Goal: Task Accomplishment & Management: Manage account settings

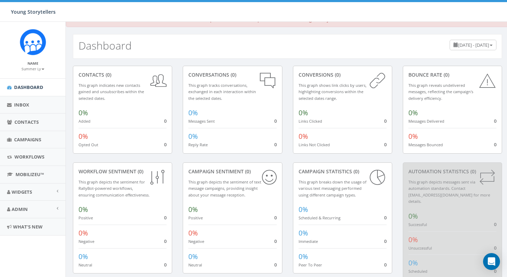
scroll to position [12, 0]
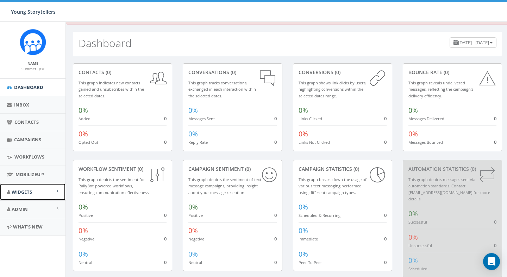
click at [29, 189] on span "Widgets" at bounding box center [22, 192] width 20 height 6
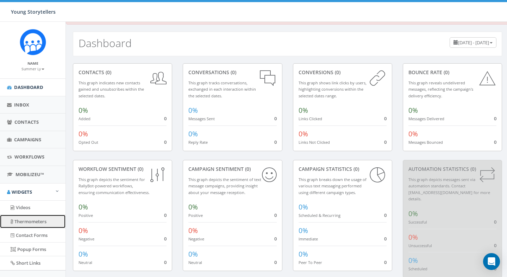
click at [37, 226] on link "Thermometers" at bounding box center [32, 222] width 65 height 14
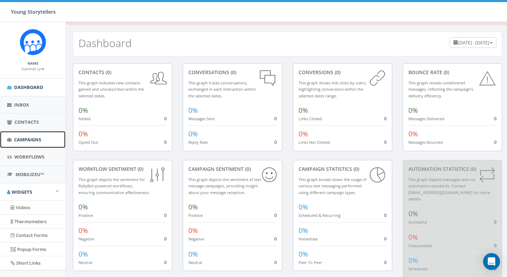
click at [34, 142] on span "Campaigns" at bounding box center [27, 140] width 27 height 6
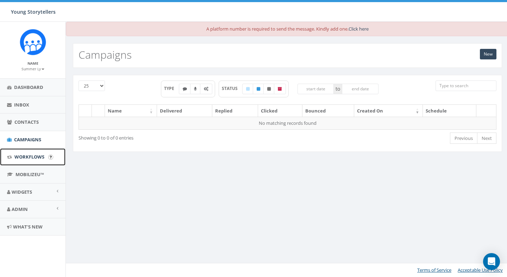
click at [35, 155] on span "Workflows" at bounding box center [29, 157] width 30 height 6
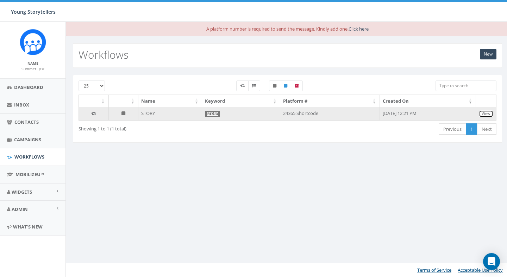
click at [486, 114] on link "View" at bounding box center [486, 113] width 14 height 7
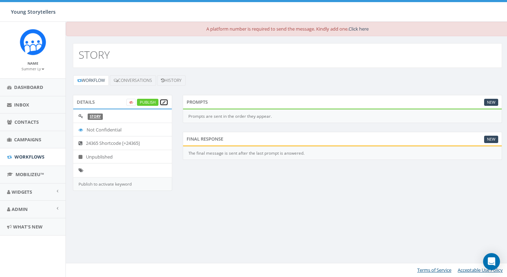
click at [166, 104] on link at bounding box center [163, 102] width 9 height 7
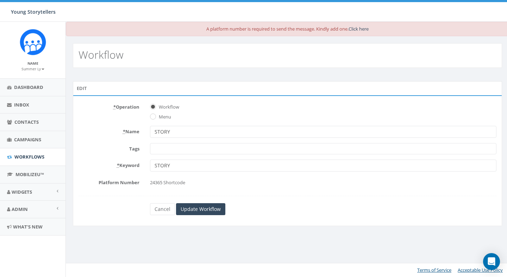
click at [187, 152] on span at bounding box center [323, 148] width 346 height 11
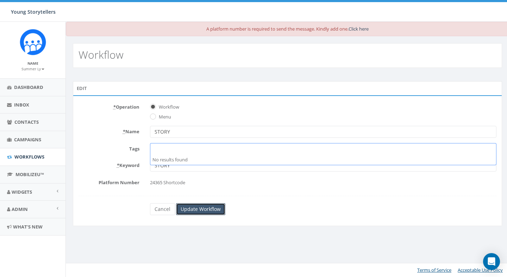
click at [191, 209] on input "Update Workflow" at bounding box center [200, 210] width 49 height 12
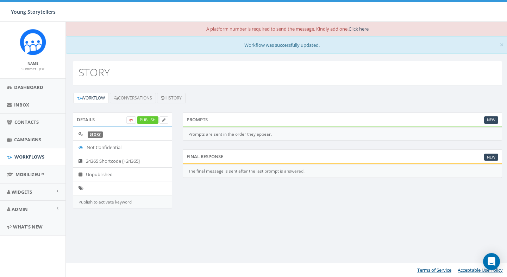
click at [94, 145] on li "Not Confidential" at bounding box center [122, 147] width 99 height 14
click at [103, 158] on li "24365 Shortcode [+24365]" at bounding box center [122, 161] width 99 height 14
click at [51, 163] on link "Workflows" at bounding box center [32, 157] width 65 height 17
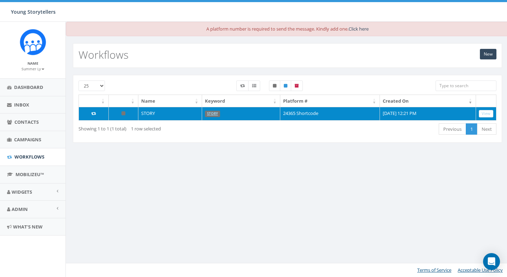
click at [431, 111] on td "October 14, 2025 12:21 PM" at bounding box center [428, 113] width 96 height 13
